Goal: Check status: Check status

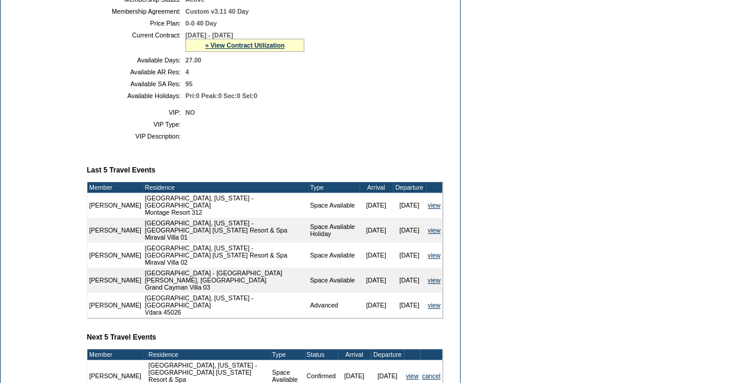
scroll to position [238, 0]
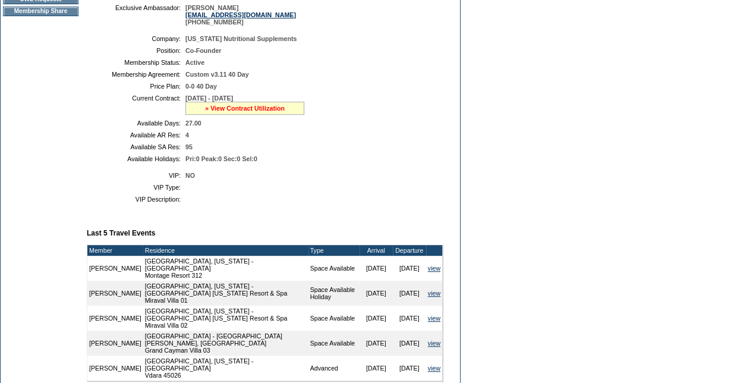
click at [245, 112] on link "» View Contract Utilization" at bounding box center [245, 108] width 80 height 7
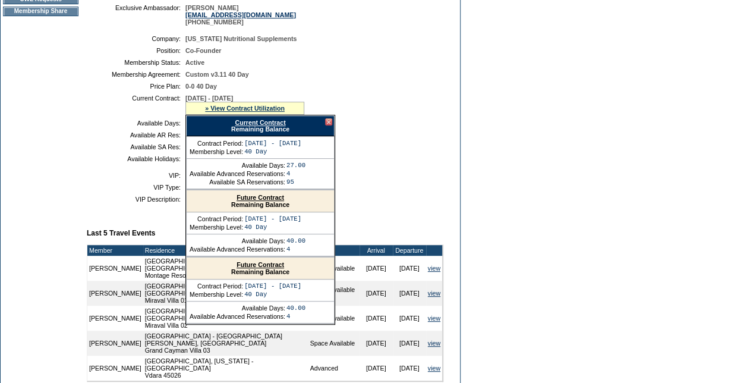
click at [249, 126] on link "Current Contract" at bounding box center [260, 122] width 50 height 7
click at [239, 126] on link "Current Contract" at bounding box center [260, 122] width 50 height 7
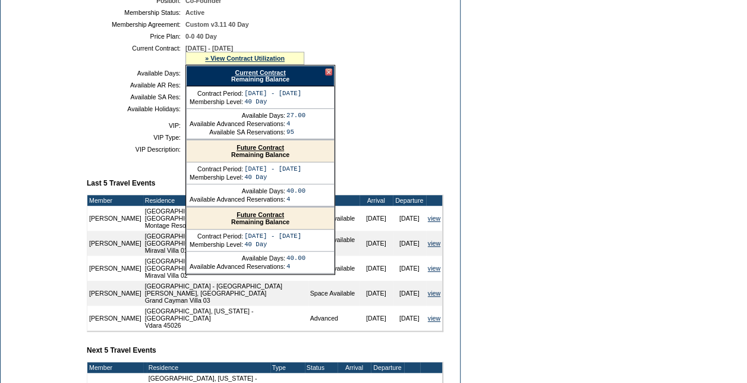
scroll to position [0, 0]
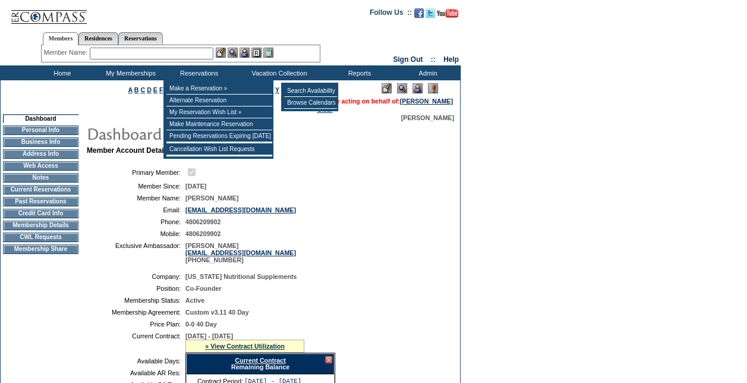
click at [444, 97] on table "You are acting on behalf of: [PERSON_NAME] Clear" at bounding box center [384, 105] width 138 height 18
click at [443, 100] on link "[PERSON_NAME]" at bounding box center [426, 100] width 53 height 7
